Goal: Complete application form

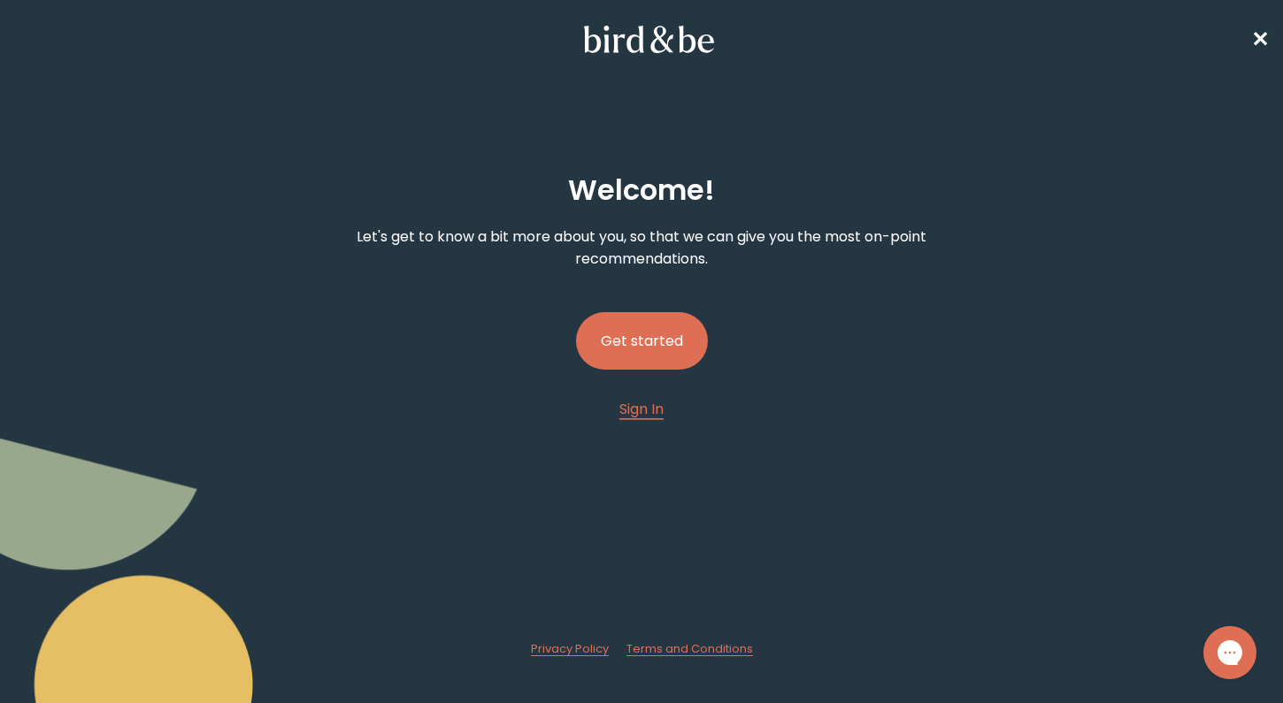
click at [636, 356] on button "Get started" at bounding box center [642, 341] width 132 height 58
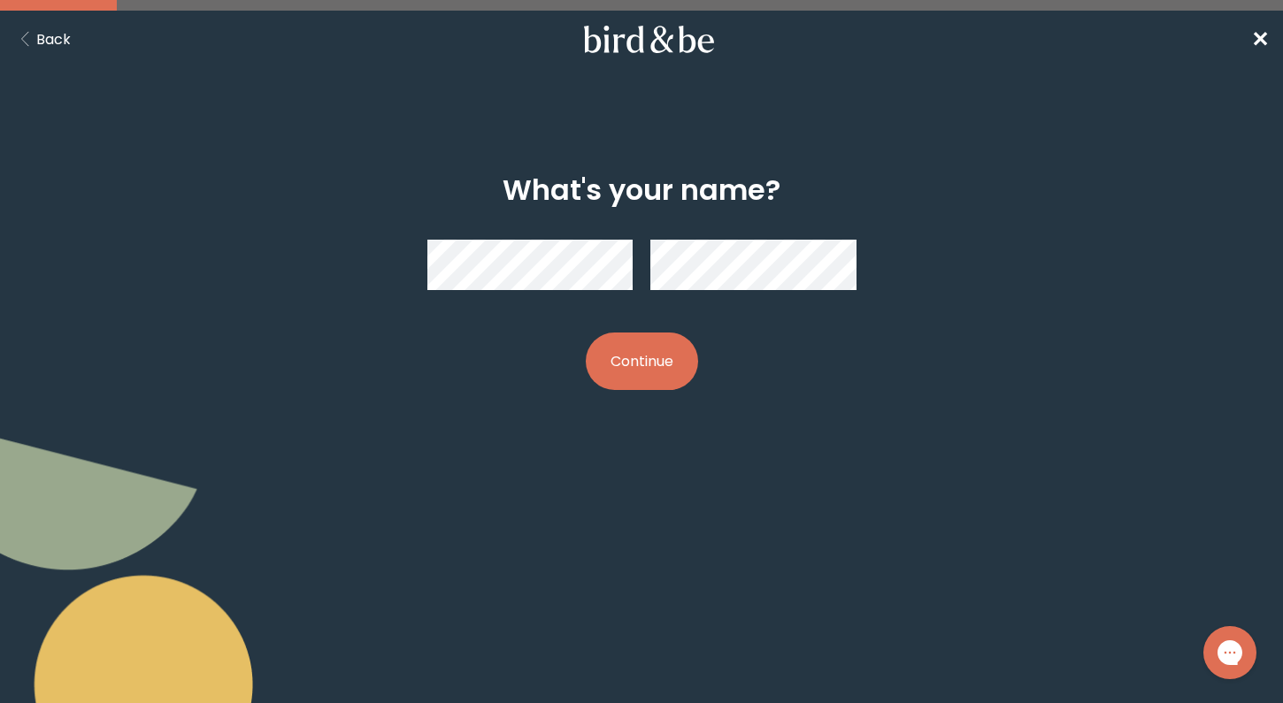
click at [645, 345] on button "Continue" at bounding box center [642, 362] width 112 height 58
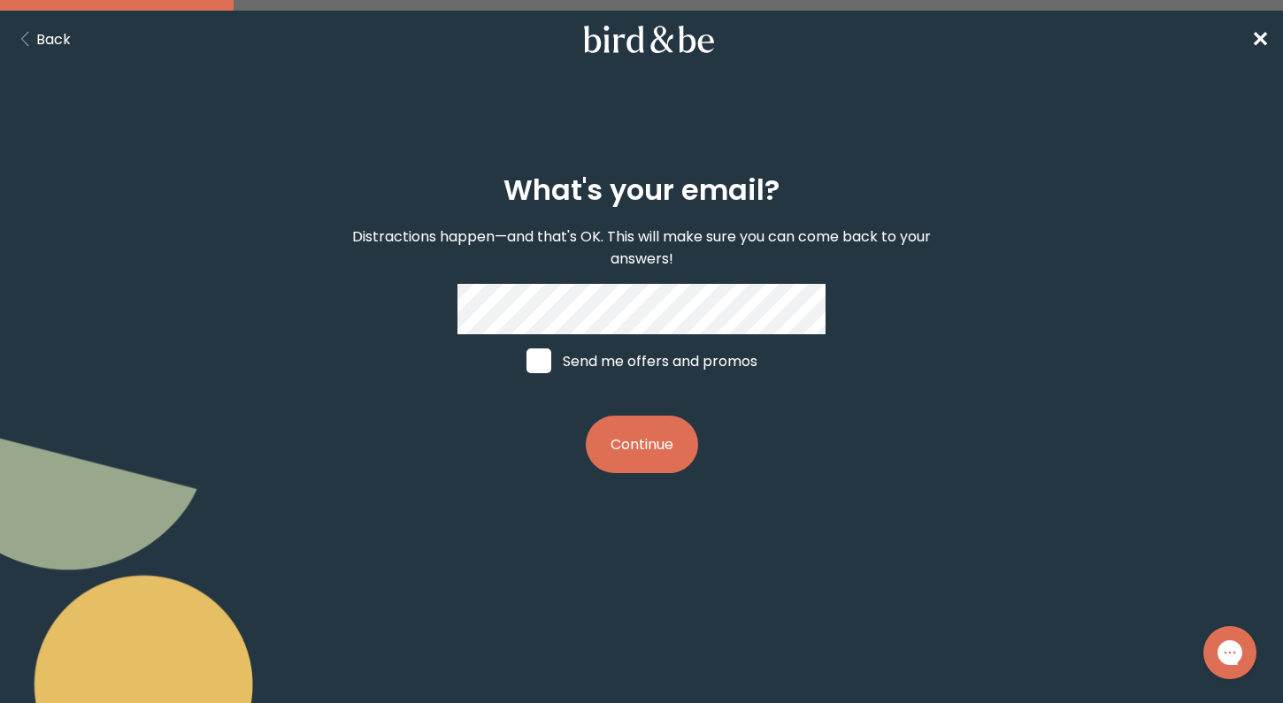
click at [640, 442] on button "Continue" at bounding box center [642, 445] width 112 height 58
click at [625, 426] on button "Continue" at bounding box center [642, 445] width 112 height 58
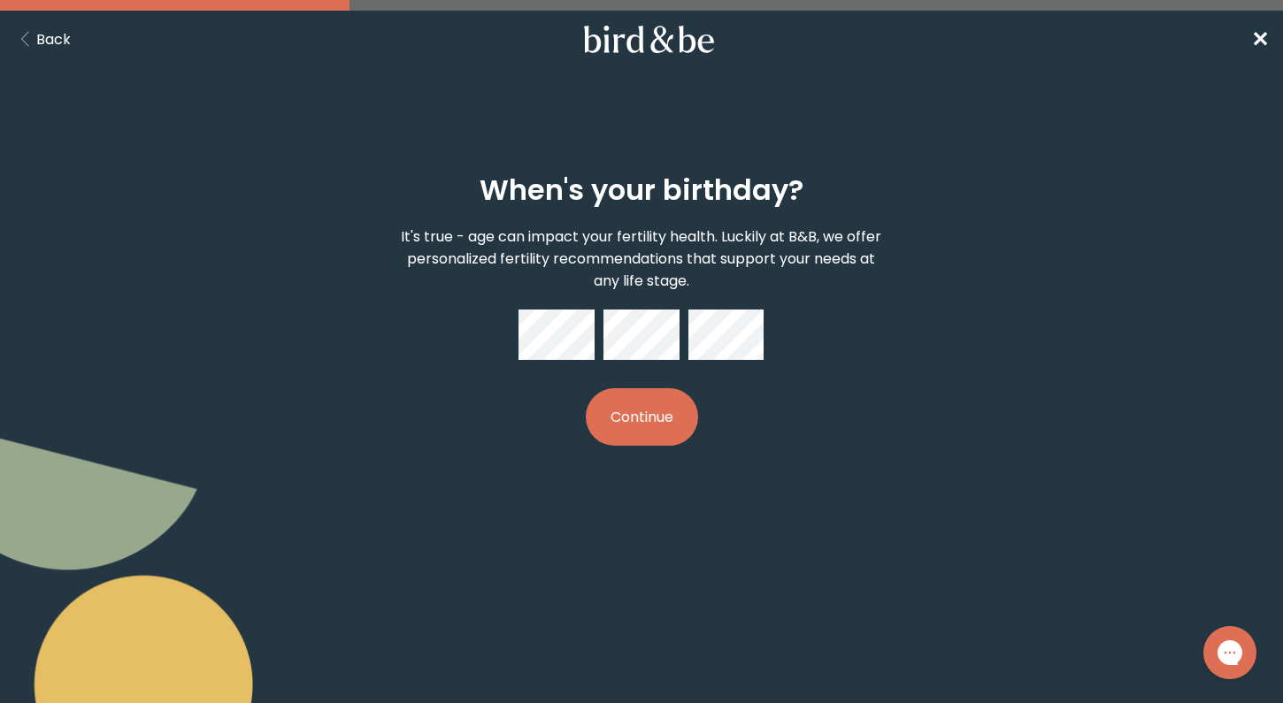
click at [653, 428] on button "Continue" at bounding box center [642, 417] width 112 height 58
click at [642, 419] on button "Continue" at bounding box center [642, 417] width 112 height 58
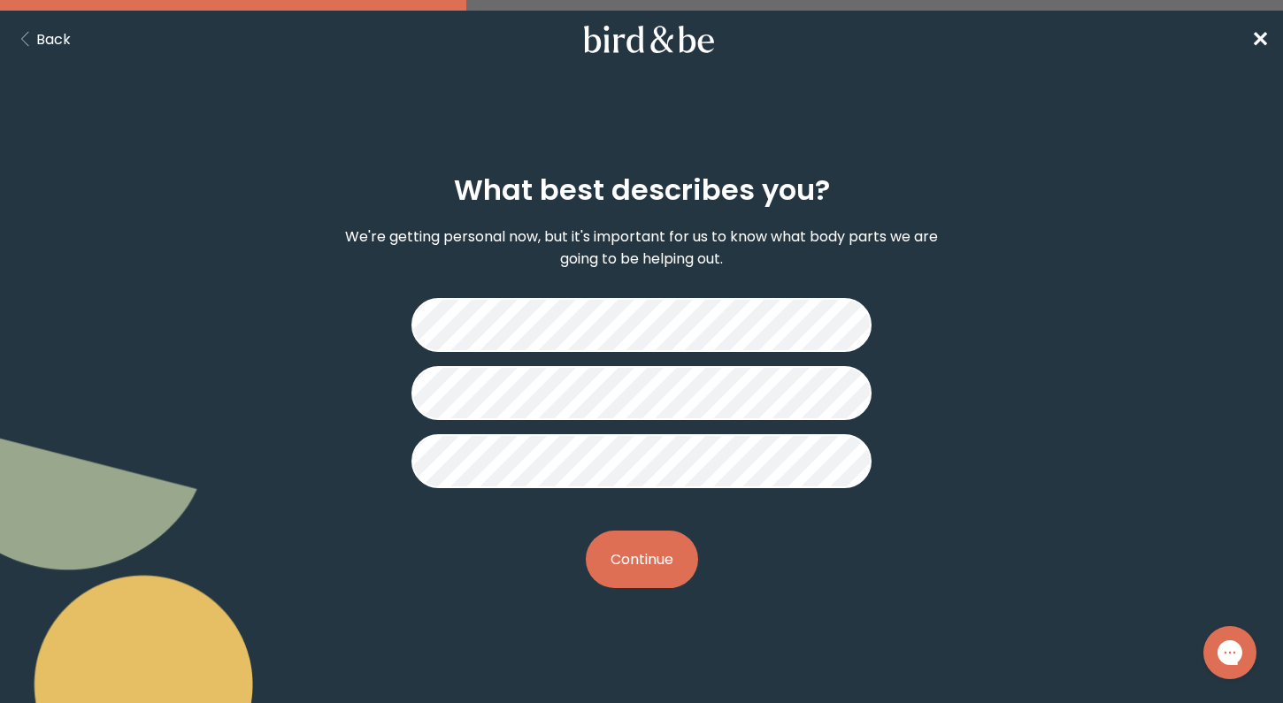
click at [637, 554] on button "Continue" at bounding box center [642, 560] width 112 height 58
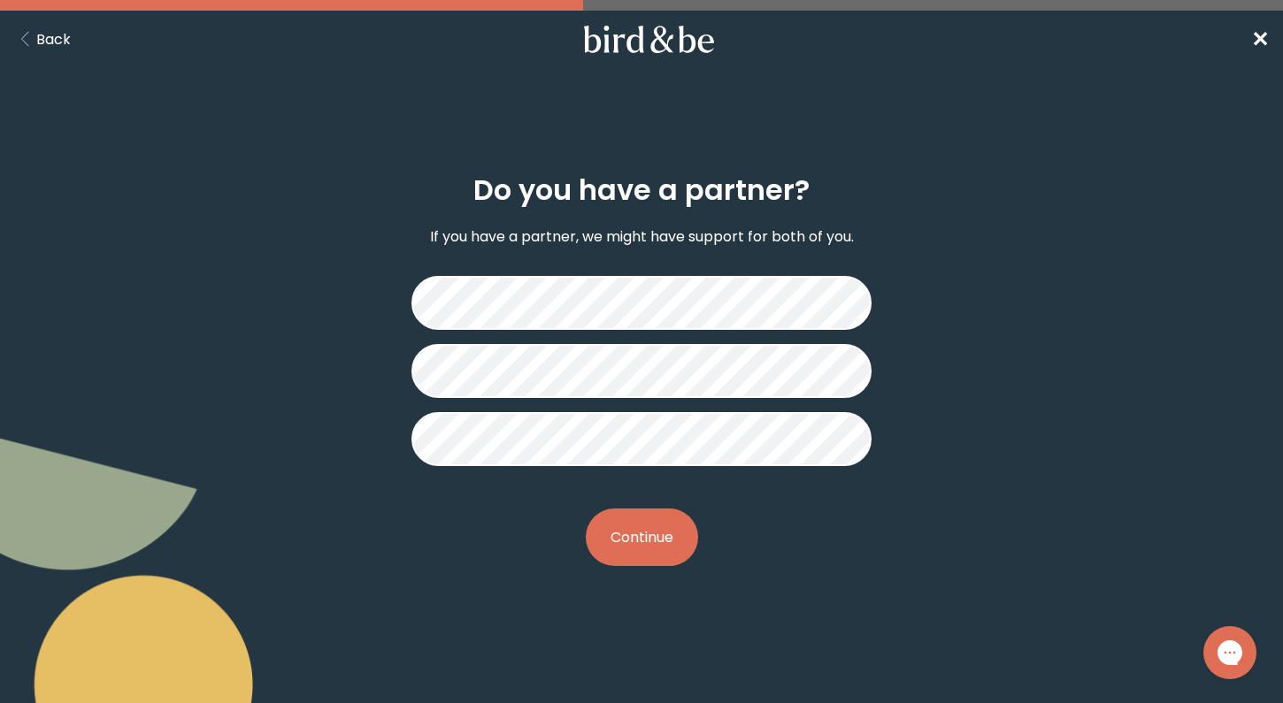
click at [634, 538] on button "Continue" at bounding box center [642, 538] width 112 height 58
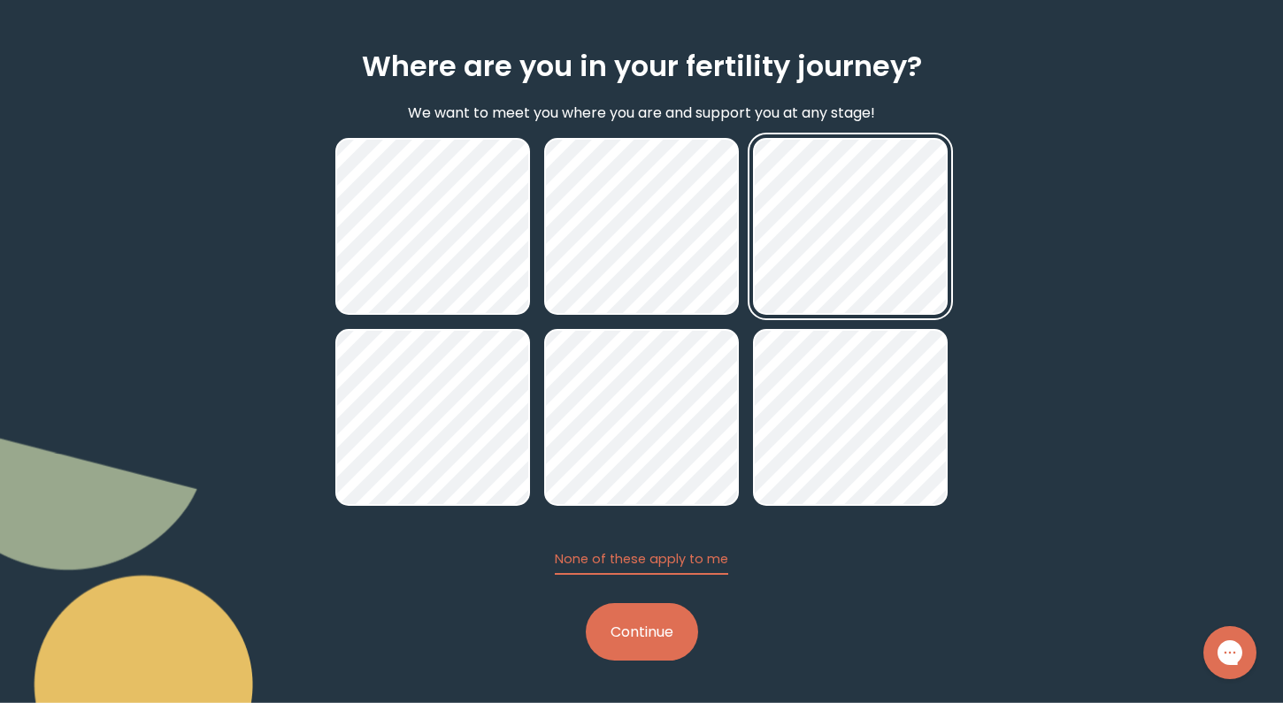
scroll to position [124, 0]
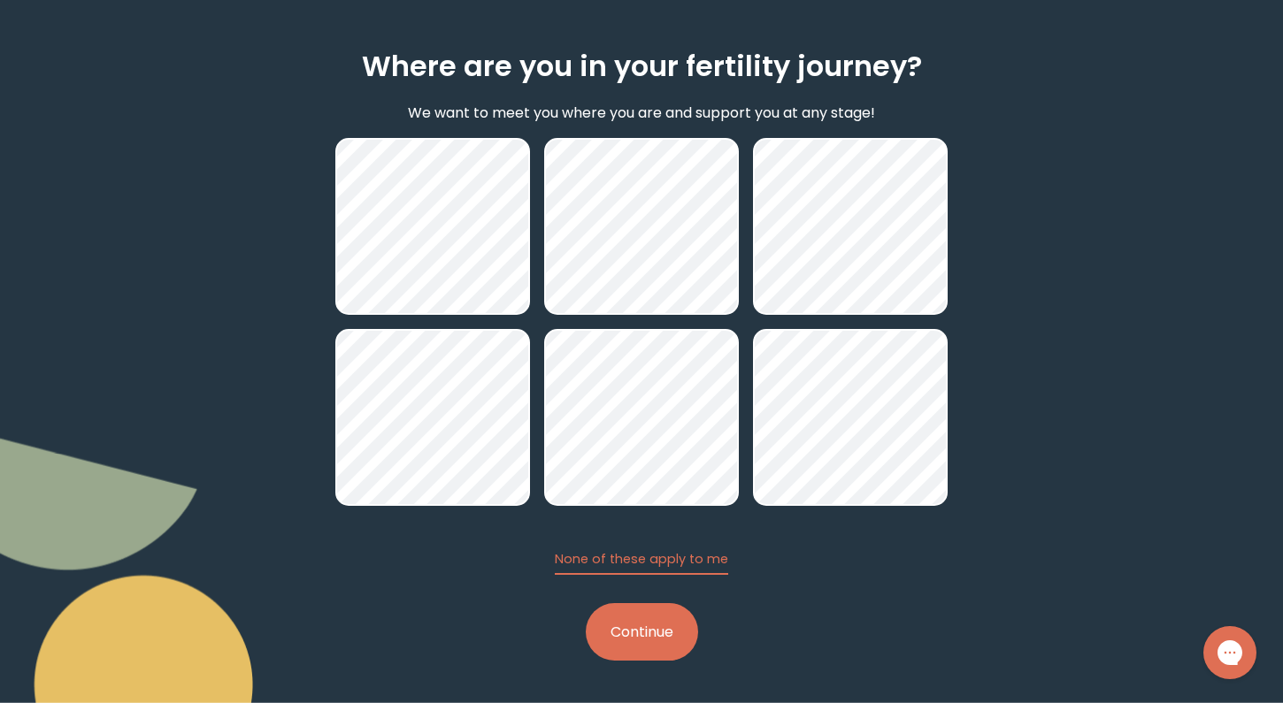
click at [659, 633] on button "Continue" at bounding box center [642, 632] width 112 height 58
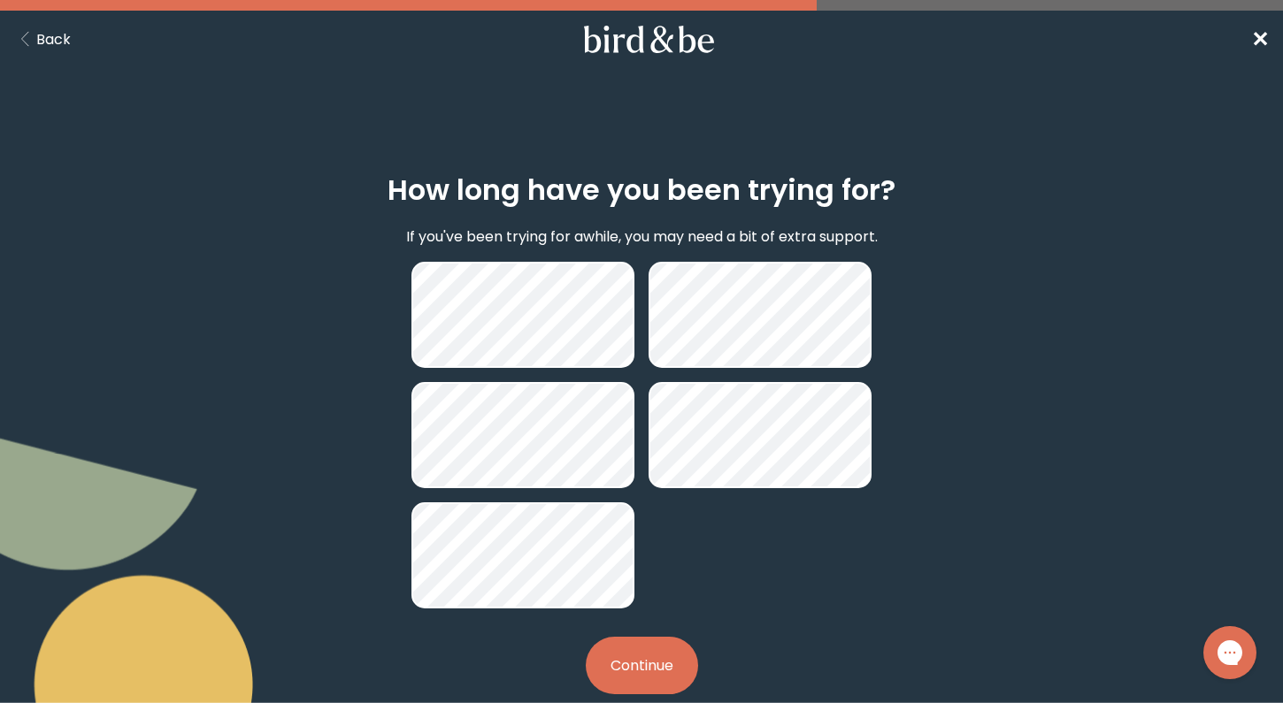
click at [67, 35] on button "Back" at bounding box center [42, 39] width 57 height 22
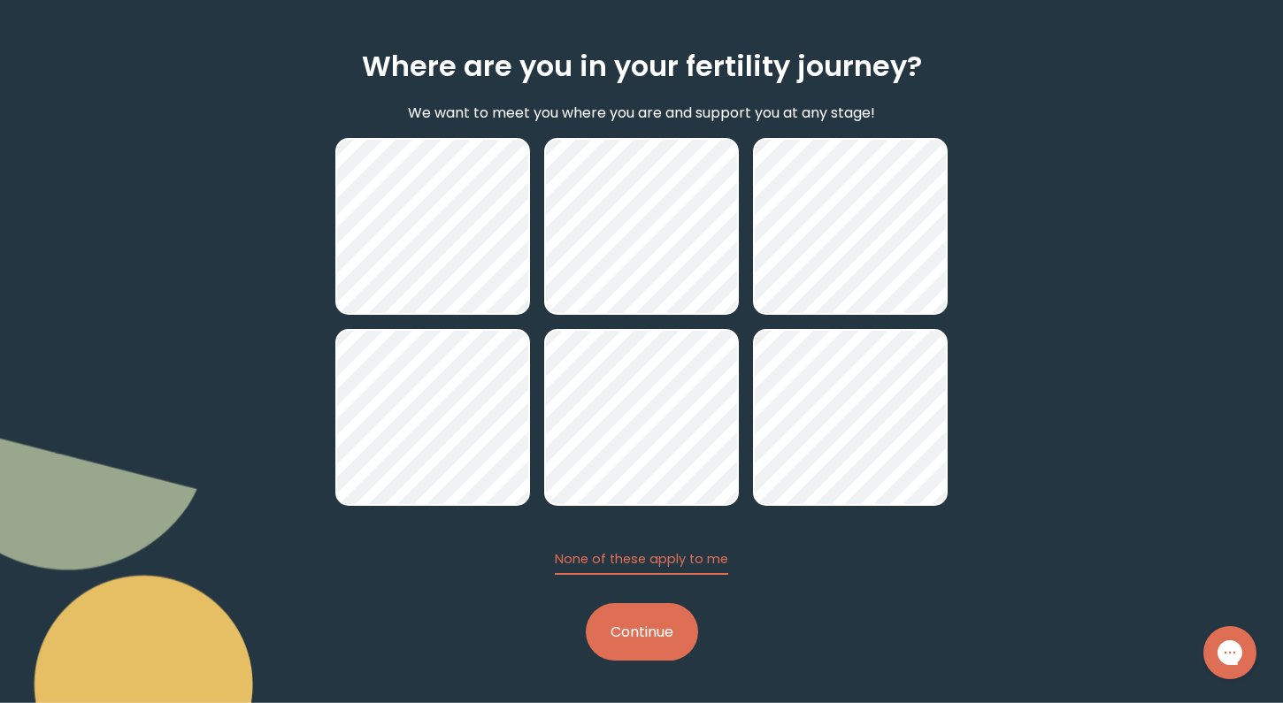
click at [613, 628] on button "Continue" at bounding box center [642, 632] width 112 height 58
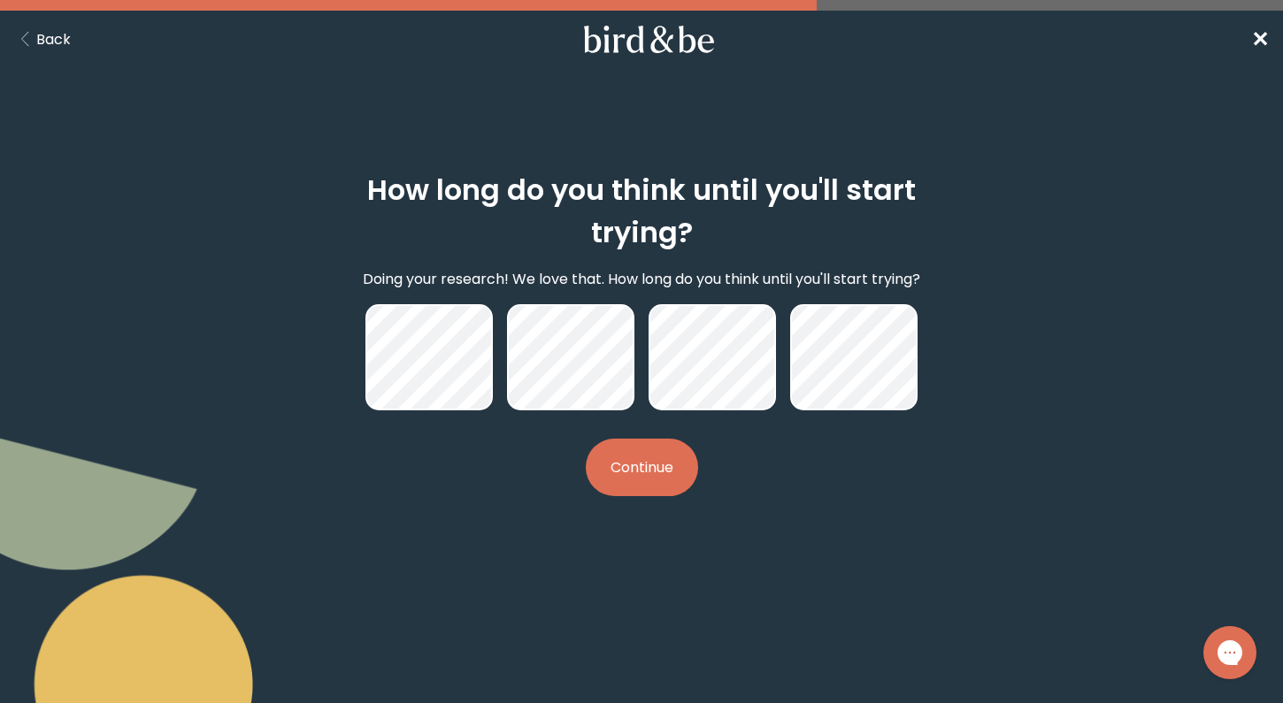
click at [647, 465] on button "Continue" at bounding box center [642, 468] width 112 height 58
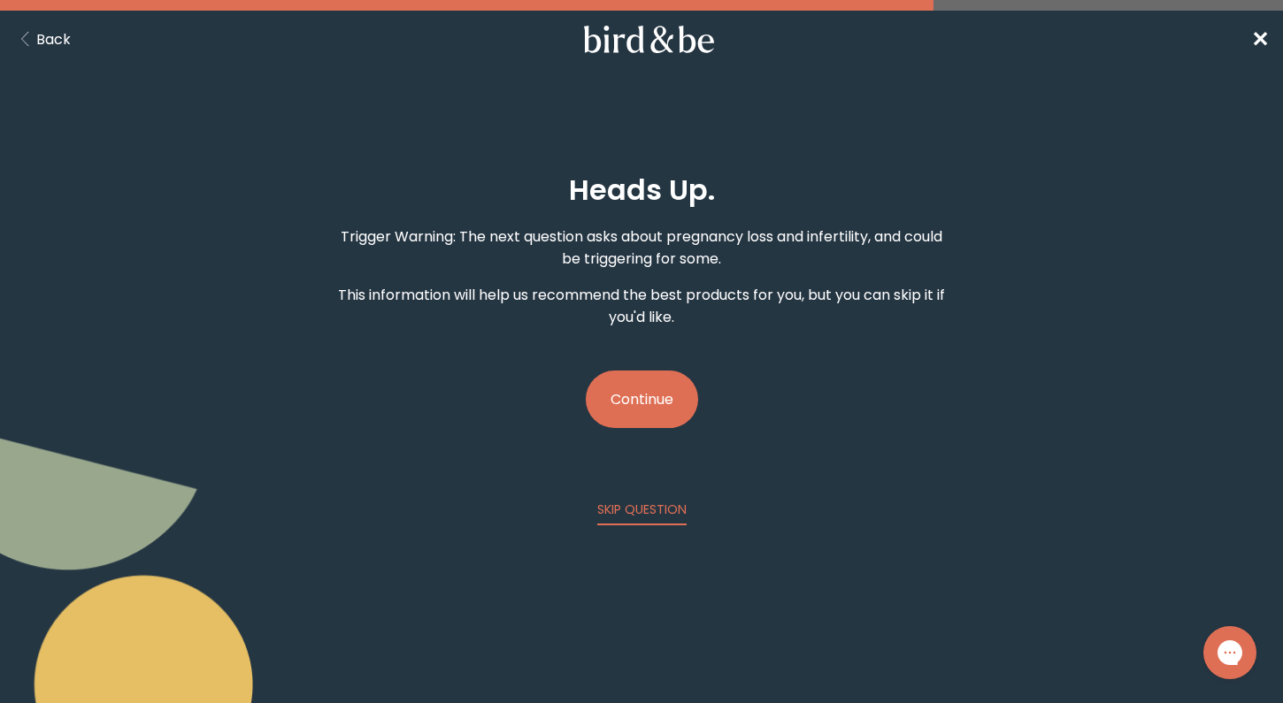
click at [673, 388] on button "Continue" at bounding box center [642, 400] width 112 height 58
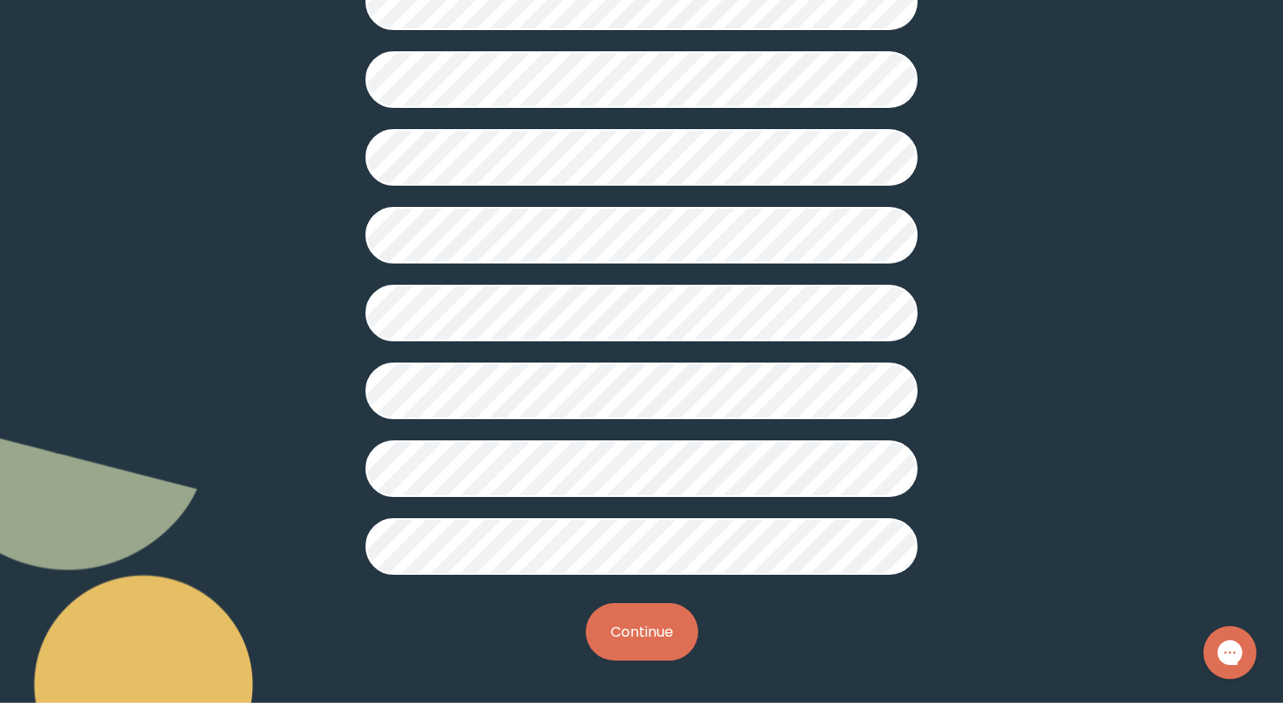
scroll to position [453, 0]
click at [628, 629] on button "Continue" at bounding box center [642, 632] width 112 height 58
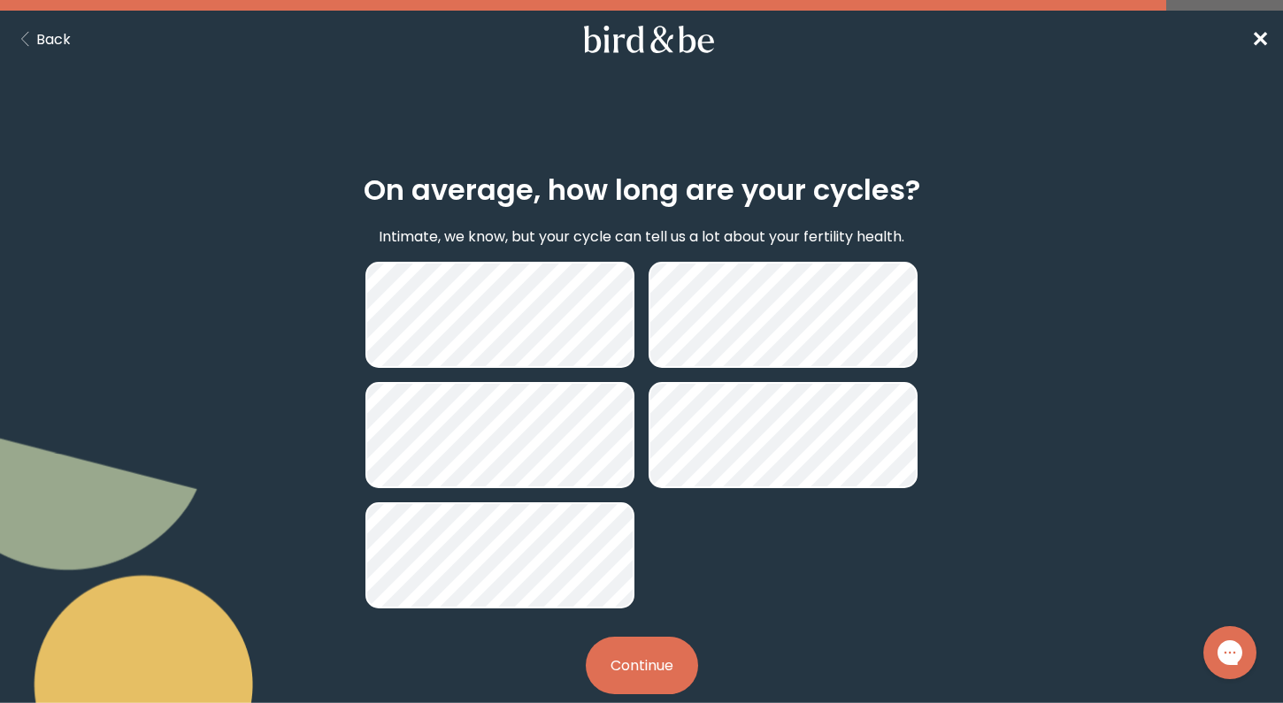
click at [627, 659] on button "Continue" at bounding box center [642, 666] width 112 height 58
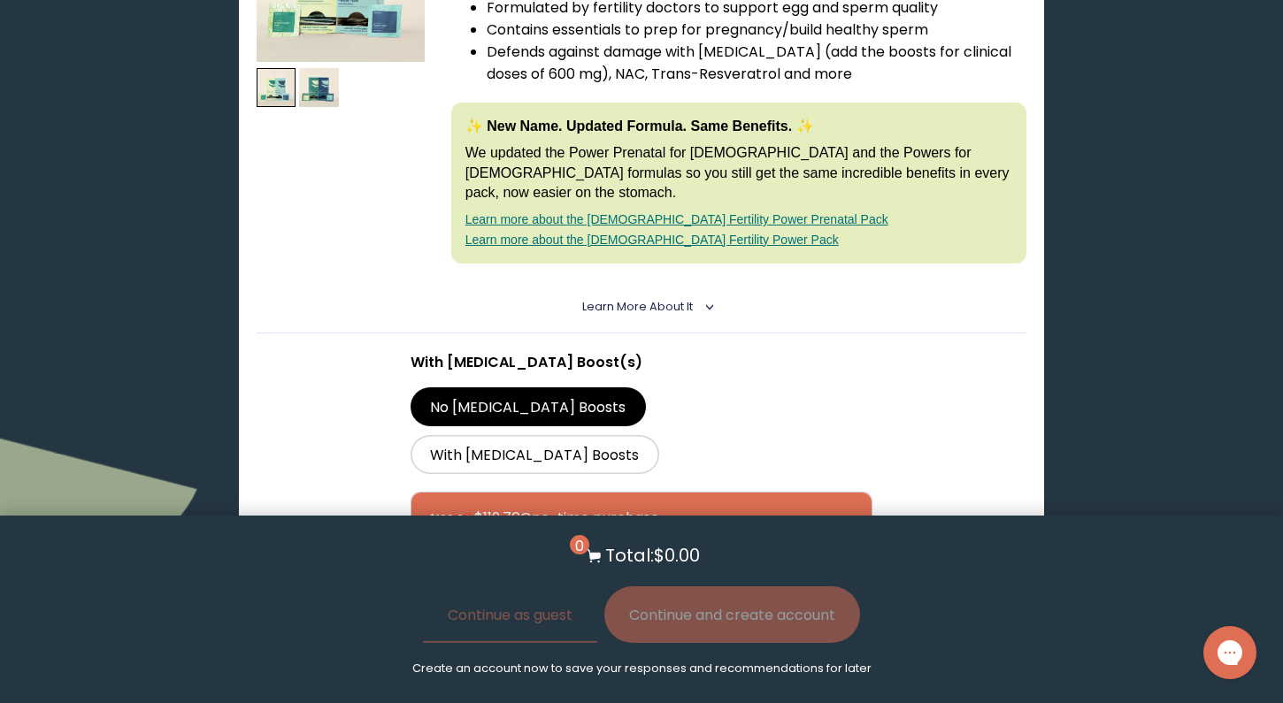
scroll to position [446, 0]
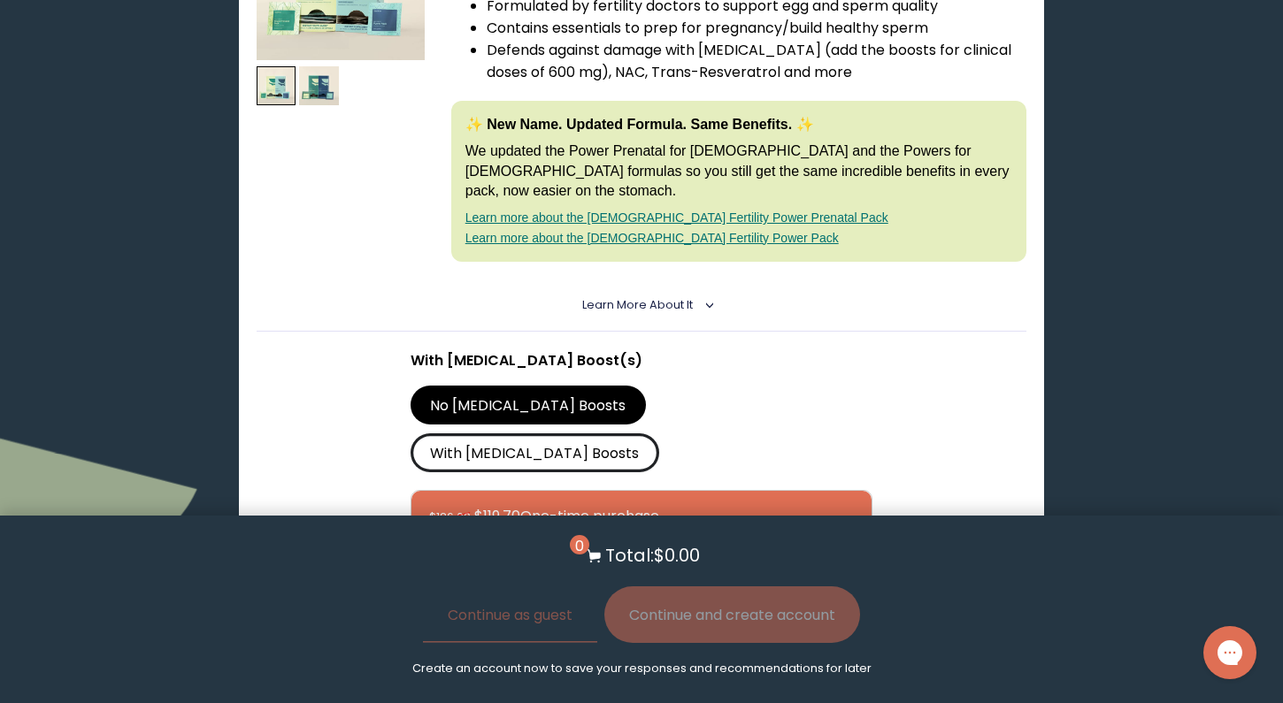
click at [659, 434] on label "With [MEDICAL_DATA] Boosts" at bounding box center [535, 453] width 249 height 39
click at [0, 0] on input "With [MEDICAL_DATA] Boosts" at bounding box center [0, 0] width 0 height 0
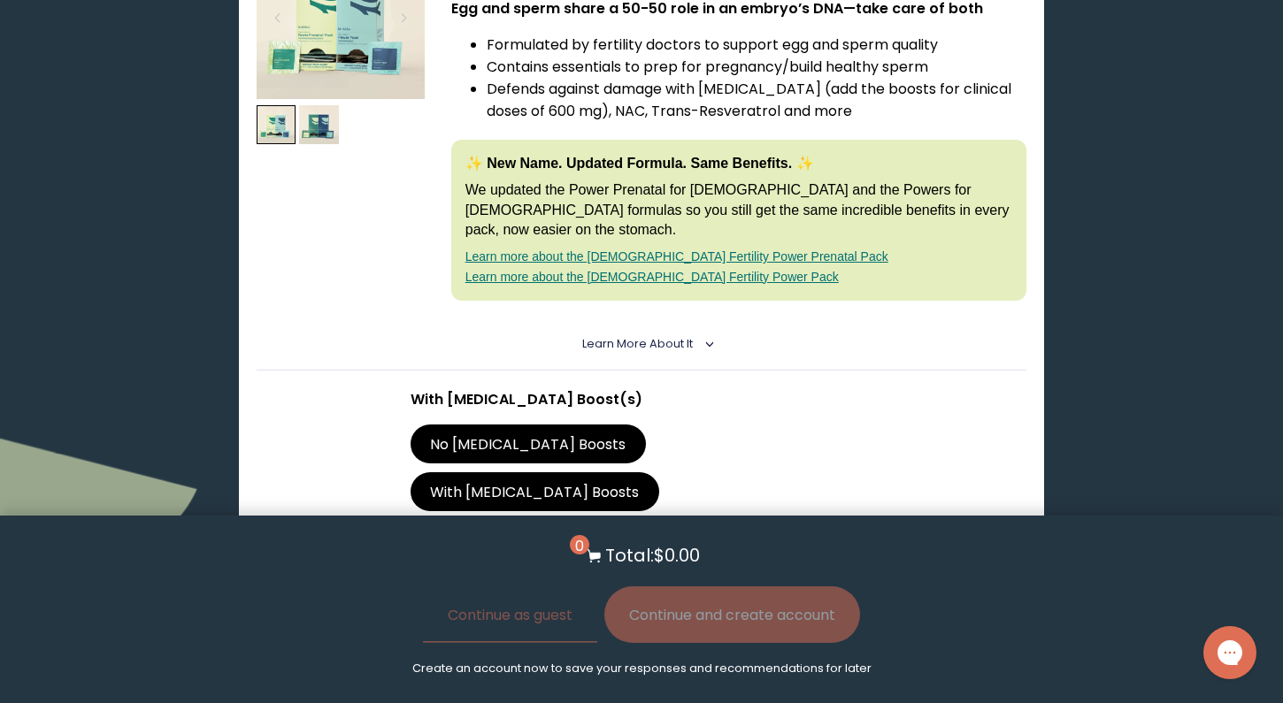
scroll to position [463, 0]
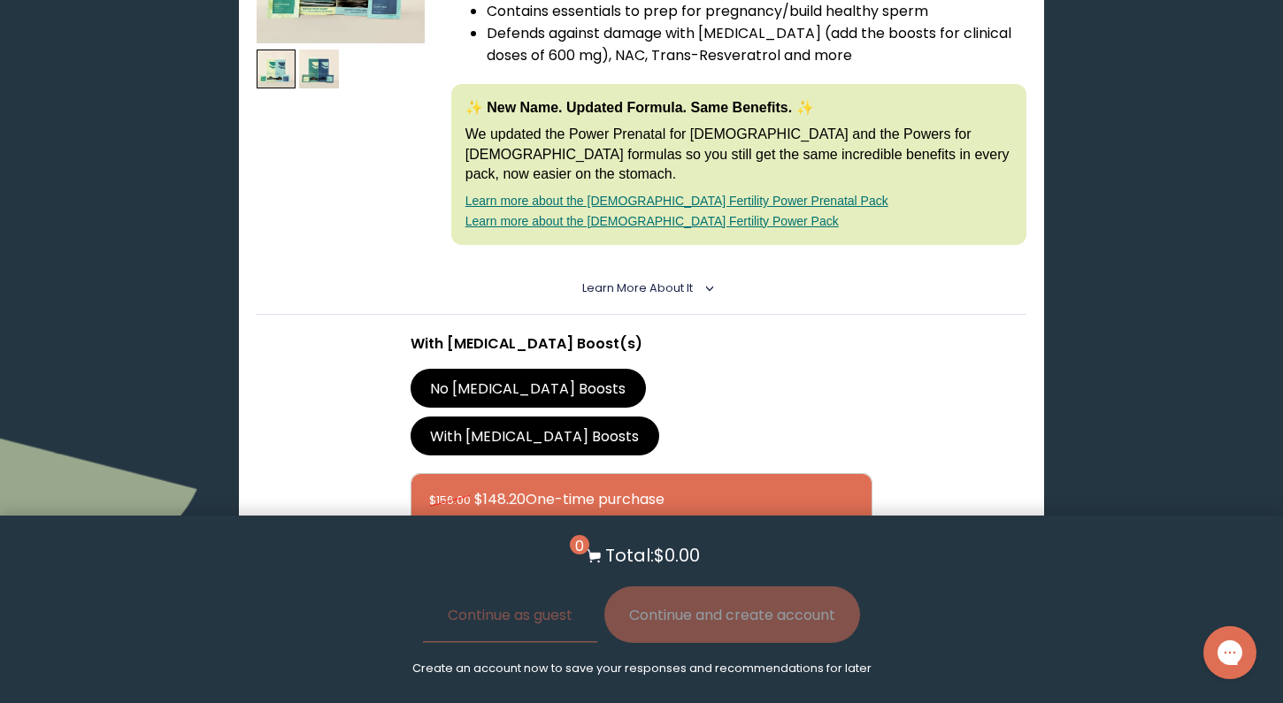
click at [633, 280] on span "Learn More About it" at bounding box center [637, 287] width 111 height 15
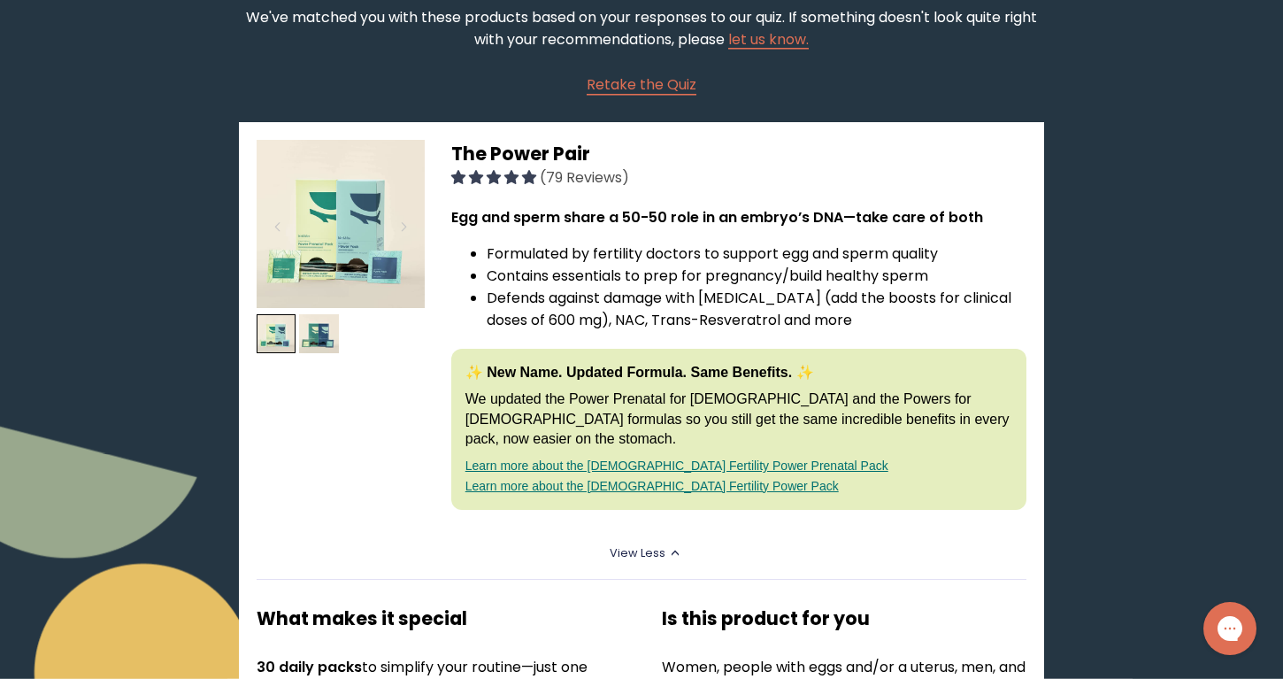
scroll to position [215, 0]
